Goal: Task Accomplishment & Management: Manage account settings

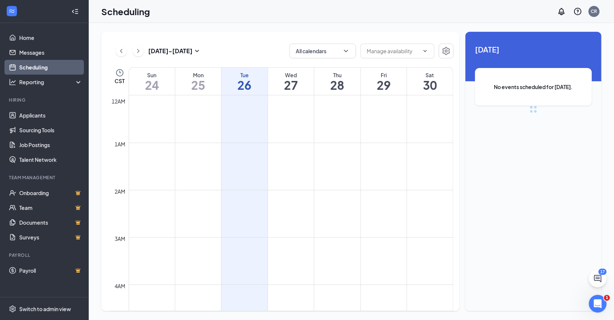
scroll to position [363, 0]
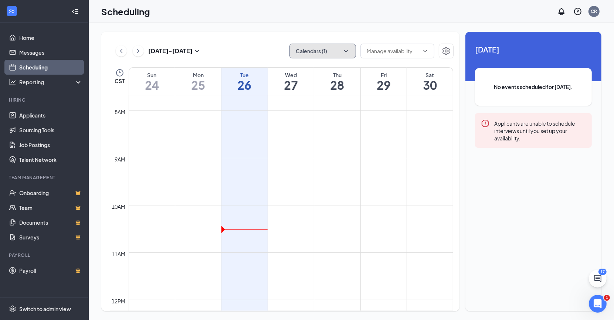
click at [343, 55] on button "Calendars (1)" at bounding box center [322, 51] width 67 height 15
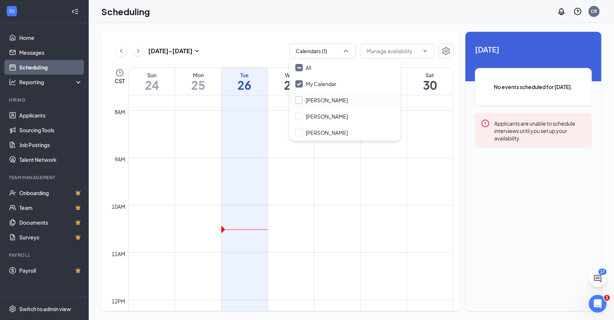
click at [299, 101] on input "[PERSON_NAME]" at bounding box center [321, 99] width 52 height 7
checkbox input "true"
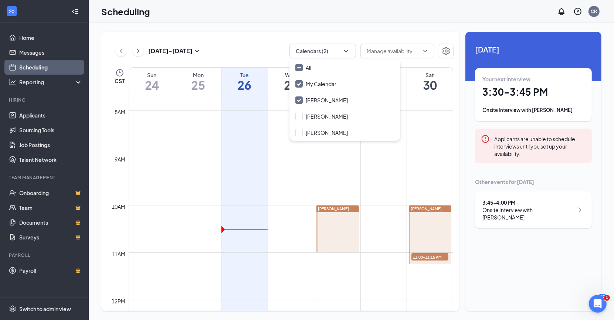
click at [266, 29] on div "[DATE] - [DATE] Calendars (2) CST Sun 24 Mon 25 Tue 26 Wed 27 Thu 28 Fri 29 Sat…" at bounding box center [351, 171] width 525 height 297
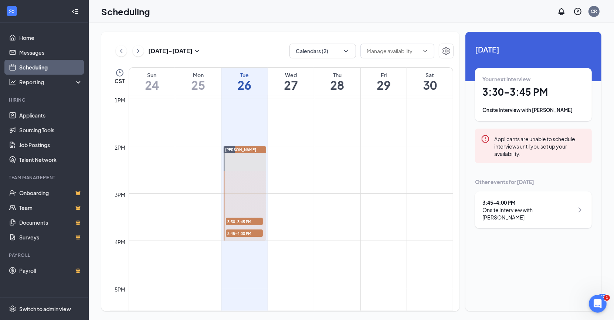
scroll to position [632, 0]
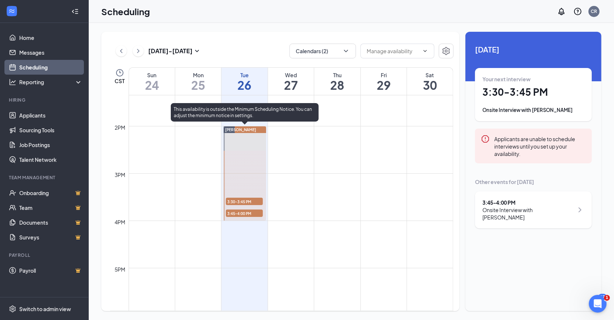
click at [249, 200] on span "3:30-3:45 PM" at bounding box center [244, 201] width 37 height 7
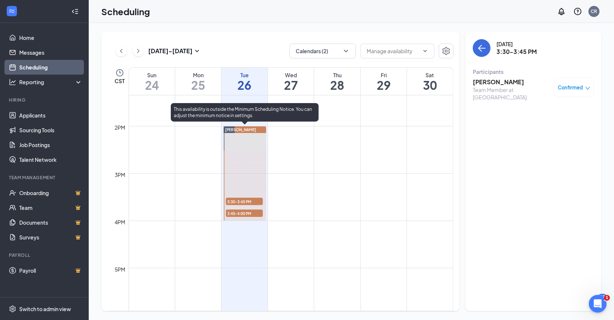
click at [248, 216] on span "3:45-4:00 PM" at bounding box center [244, 213] width 37 height 7
click at [251, 206] on div at bounding box center [245, 173] width 42 height 94
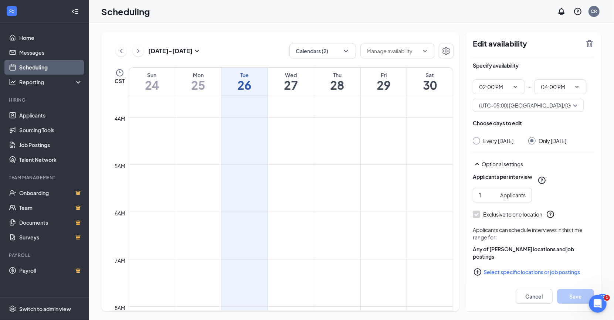
scroll to position [429, 0]
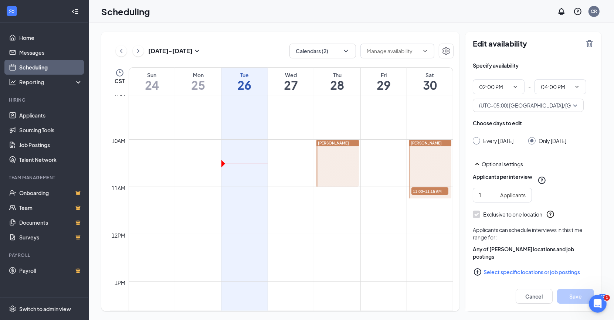
click at [437, 191] on span "11:00-11:15 AM" at bounding box center [429, 190] width 37 height 7
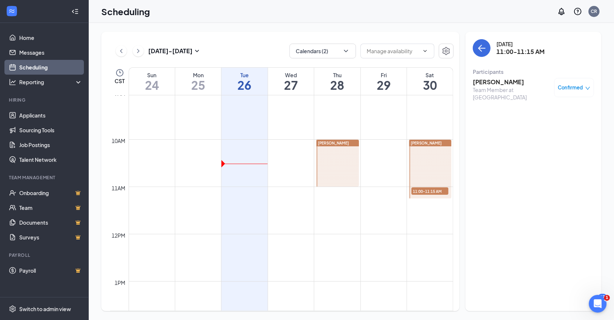
click at [246, 46] on div "[DATE] - [DATE] Calendars (2)" at bounding box center [281, 51] width 343 height 15
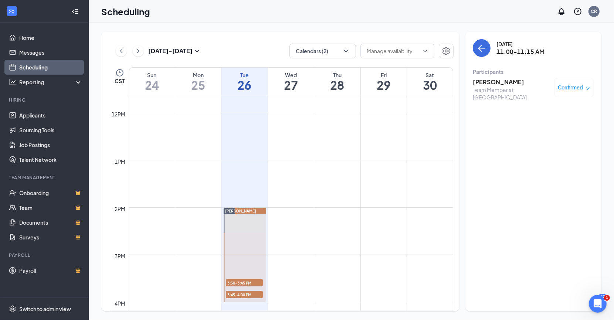
scroll to position [549, 0]
